Goal: Task Accomplishment & Management: Manage account settings

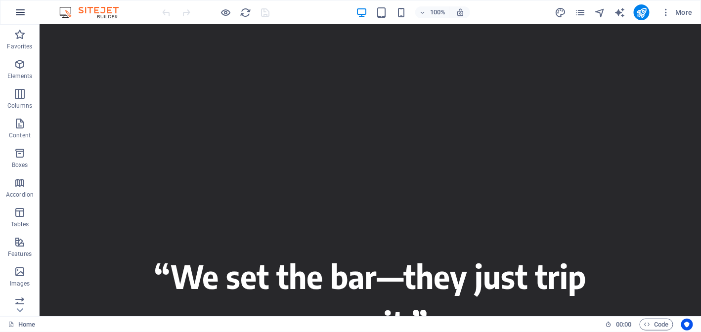
click at [21, 14] on icon "button" at bounding box center [20, 12] width 12 height 12
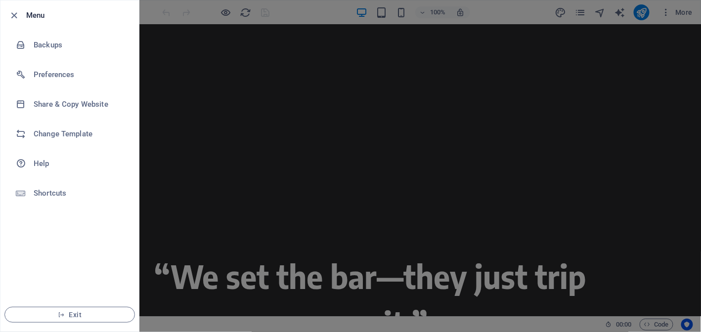
click at [175, 70] on div at bounding box center [350, 166] width 701 height 332
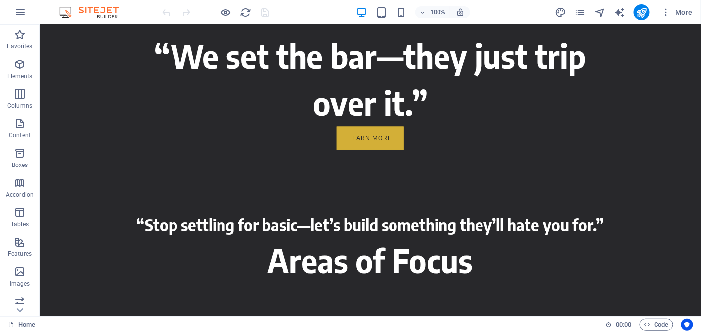
scroll to position [568, 0]
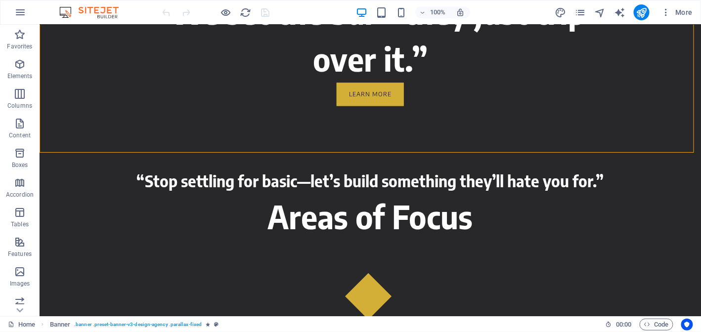
drag, startPoint x: 693, startPoint y: 104, endPoint x: 697, endPoint y: 107, distance: 5.1
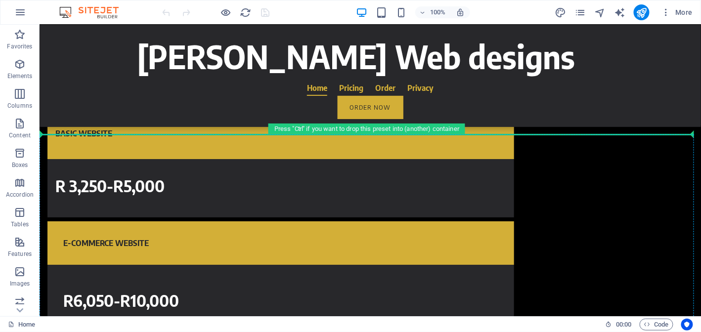
scroll to position [2021, 0]
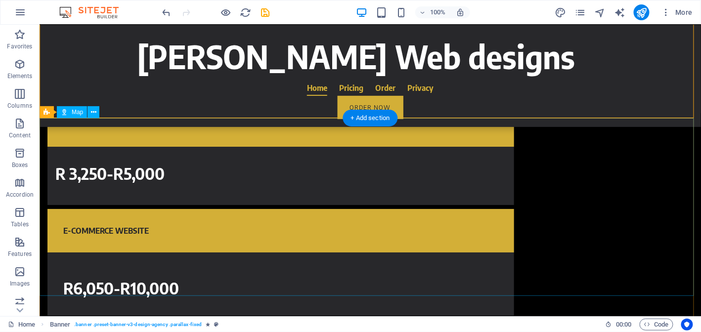
scroll to position [2295, 0]
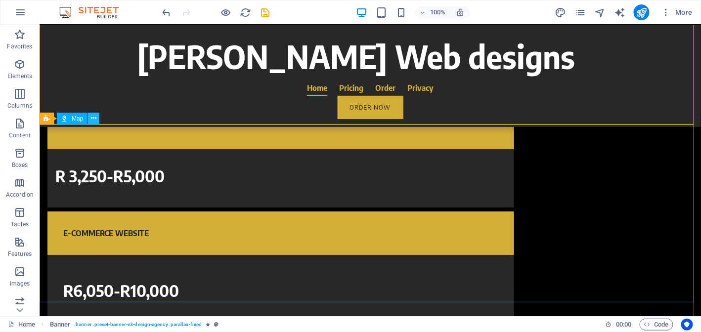
click at [91, 122] on icon at bounding box center [93, 118] width 5 height 10
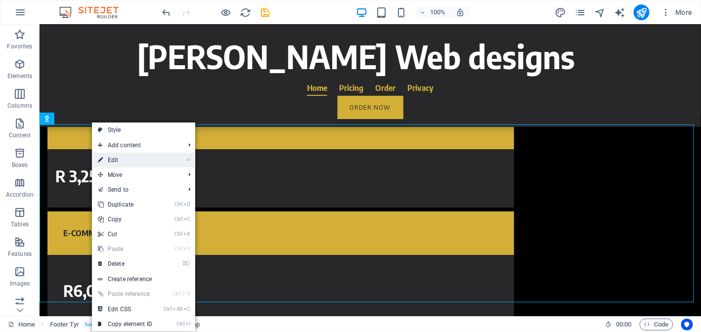
click at [134, 153] on link "⏎ Edit" at bounding box center [125, 160] width 66 height 15
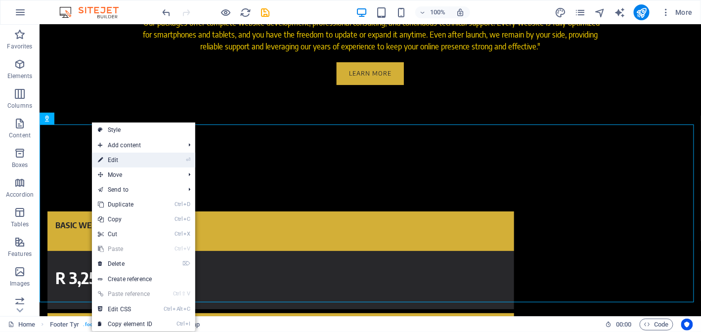
select select "1"
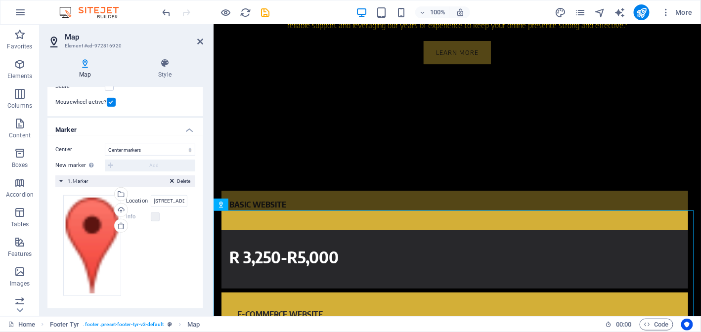
scroll to position [145, 0]
click at [167, 204] on input "239 Minnaar St, 0001 Pretoria" at bounding box center [169, 201] width 37 height 12
drag, startPoint x: 175, startPoint y: 203, endPoint x: 168, endPoint y: 205, distance: 7.7
click at [191, 200] on div "Drag files here, click to choose files or select files from Files or our free s…" at bounding box center [125, 245] width 140 height 117
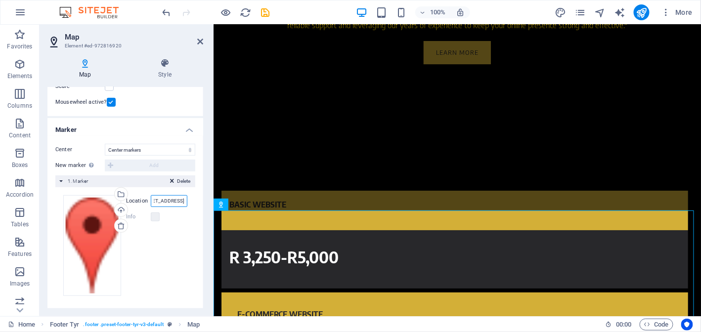
click at [173, 203] on input "239 Minnaar St, 0001 Pretoria" at bounding box center [169, 201] width 37 height 12
click at [182, 203] on input "239 Minnaar St, 0001 Pretoria" at bounding box center [169, 201] width 37 height 12
drag, startPoint x: 182, startPoint y: 203, endPoint x: 122, endPoint y: 216, distance: 62.2
click at [122, 216] on div "Drag files here, click to choose files or select files from Files or our free s…" at bounding box center [125, 245] width 124 height 101
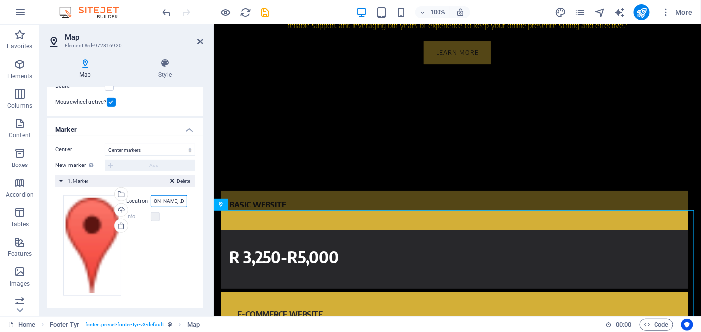
scroll to position [0, 61]
type input "245 Sullivan Street, Centurion ,Die Hoewes"
click at [119, 212] on div "Upload" at bounding box center [120, 211] width 15 height 15
click at [266, 7] on icon "save" at bounding box center [265, 12] width 11 height 11
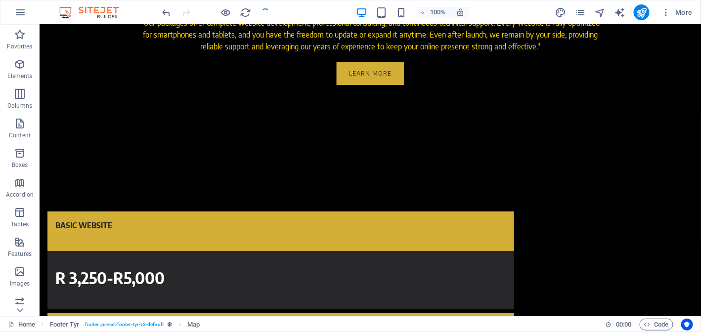
checkbox input "false"
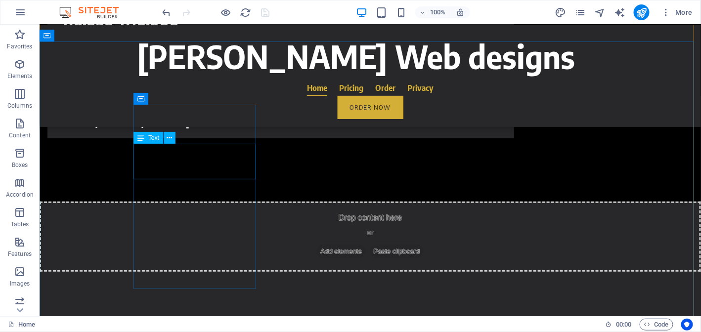
scroll to position [2566, 0]
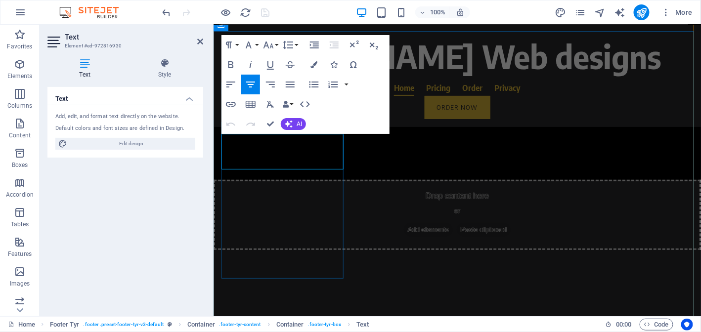
drag, startPoint x: 302, startPoint y: 142, endPoint x: 386, endPoint y: 261, distance: 146.0
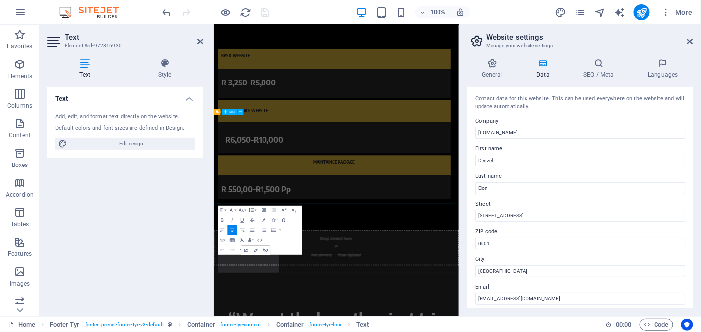
scroll to position [3140, 0]
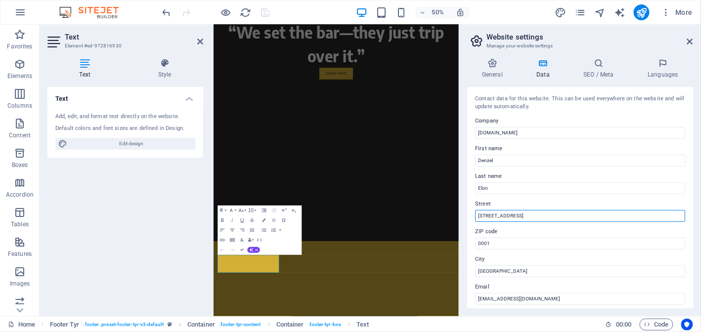
drag, startPoint x: 732, startPoint y: 239, endPoint x: 683, endPoint y: 433, distance: 200.2
drag, startPoint x: 525, startPoint y: 216, endPoint x: 469, endPoint y: 216, distance: 55.3
click at [469, 216] on div "Contact data for this website. This can be used everywhere on the website and w…" at bounding box center [580, 197] width 226 height 221
type input "@"
type input "245 Sullivan Str"
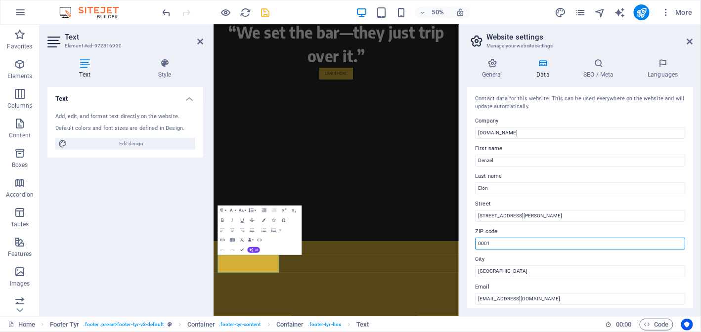
click at [529, 246] on input "0001" at bounding box center [580, 244] width 210 height 12
drag, startPoint x: 527, startPoint y: 244, endPoint x: 460, endPoint y: 246, distance: 66.7
click at [460, 246] on aside "Website settings Manage your website settings General Data SEO / Meta Languages…" at bounding box center [579, 170] width 242 height 291
type input "0157"
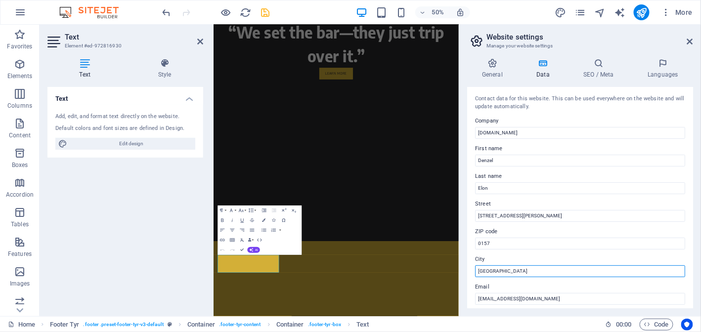
click at [512, 273] on input "[GEOGRAPHIC_DATA]" at bounding box center [580, 271] width 210 height 12
type input "P"
type input "Centurion"
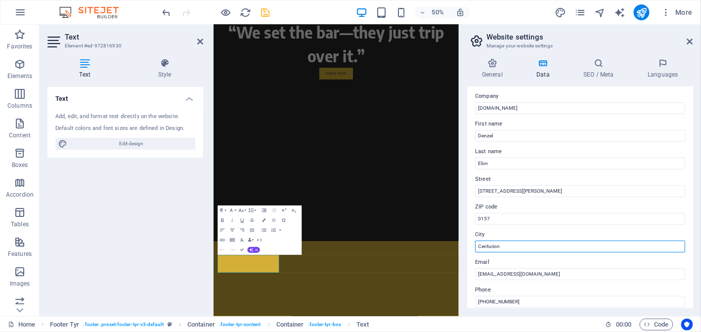
scroll to position [0, 0]
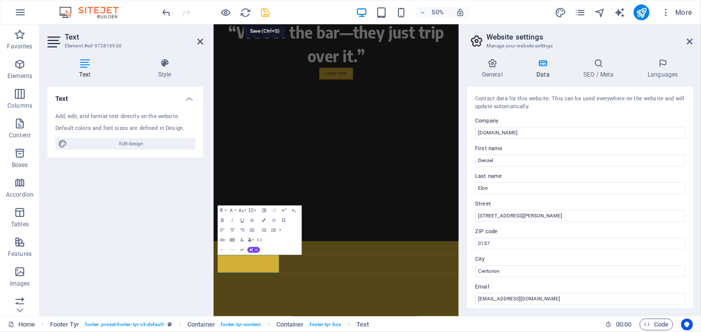
click at [263, 8] on icon "save" at bounding box center [265, 12] width 11 height 11
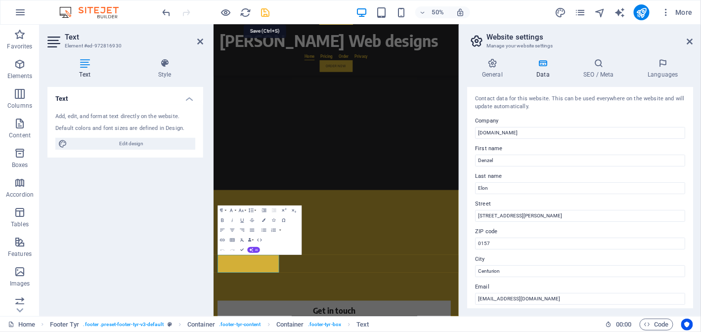
checkbox input "false"
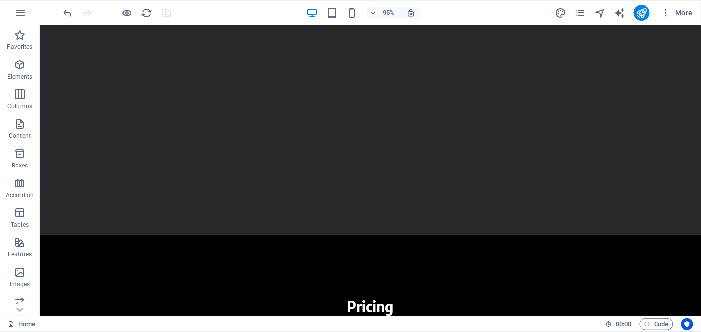
scroll to position [1962, 0]
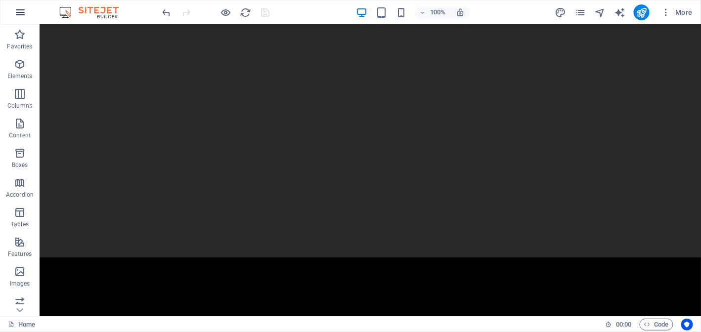
click at [26, 13] on icon "button" at bounding box center [20, 12] width 12 height 12
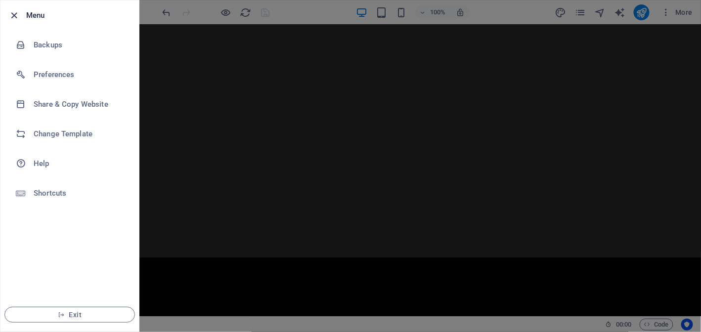
click at [14, 11] on icon "button" at bounding box center [14, 15] width 11 height 11
